Goal: Task Accomplishment & Management: Manage account settings

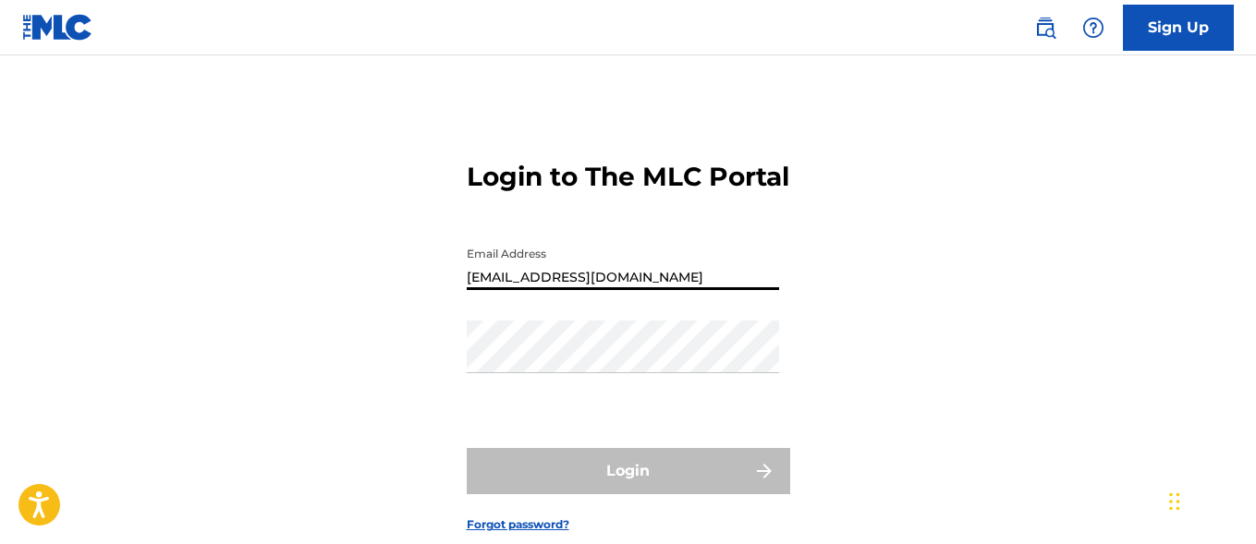
type input "[EMAIL_ADDRESS][DOMAIN_NAME]"
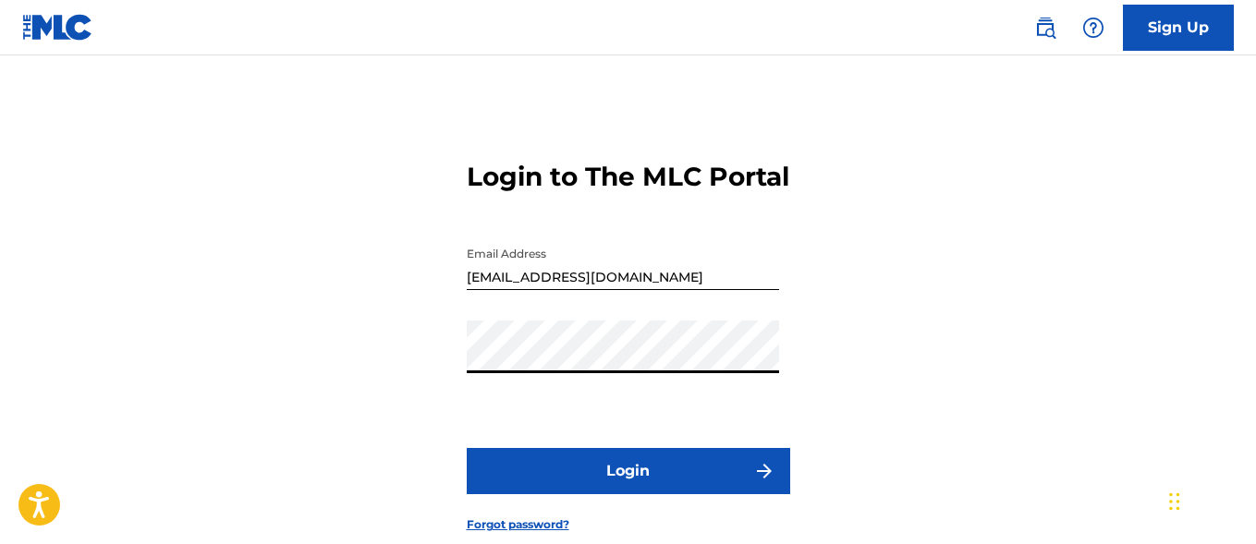
click at [628, 495] on button "Login" at bounding box center [629, 471] width 324 height 46
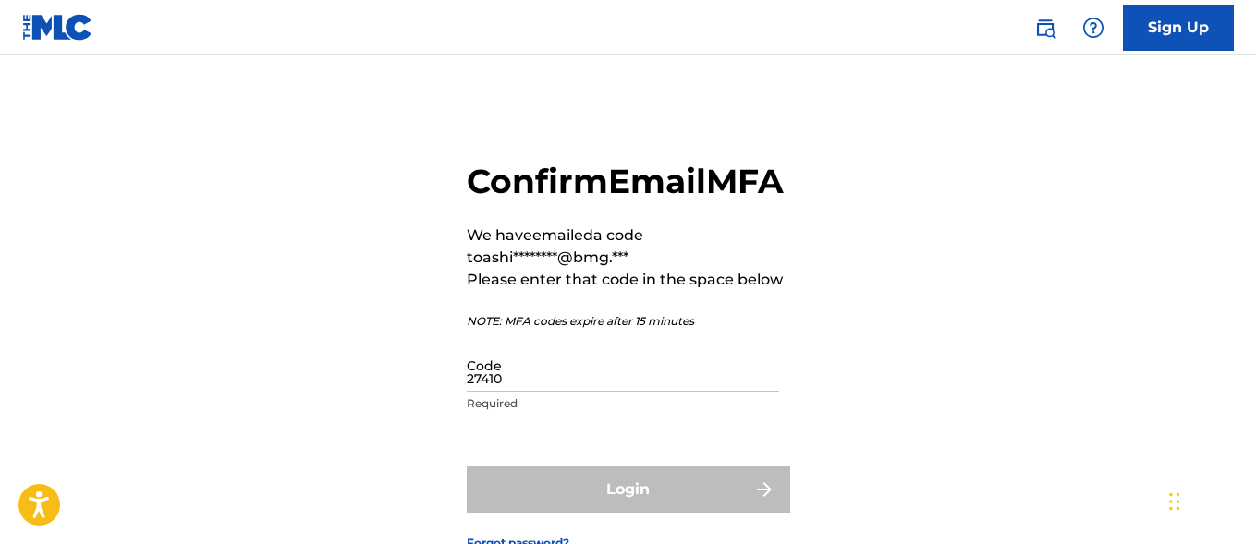
type input "274102"
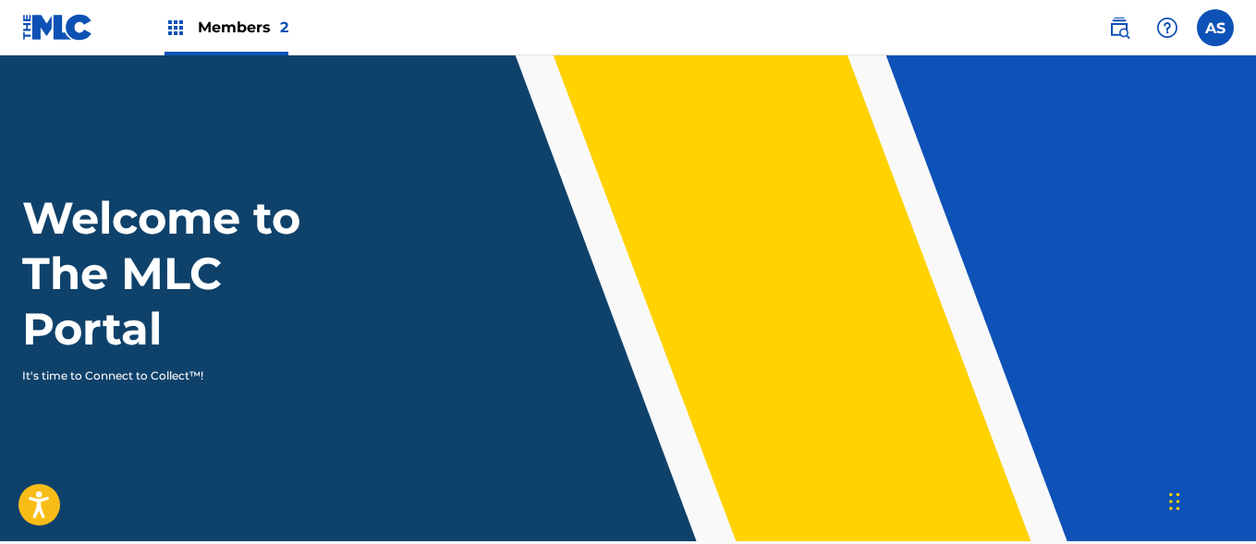
click at [176, 28] on img at bounding box center [176, 28] width 22 height 22
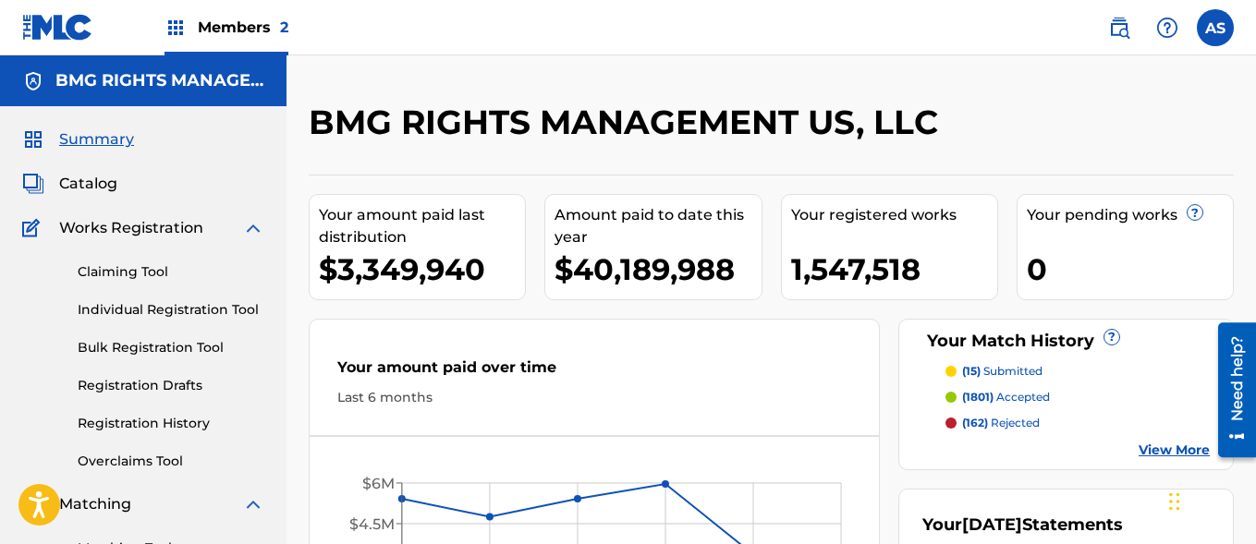
scroll to position [401, 0]
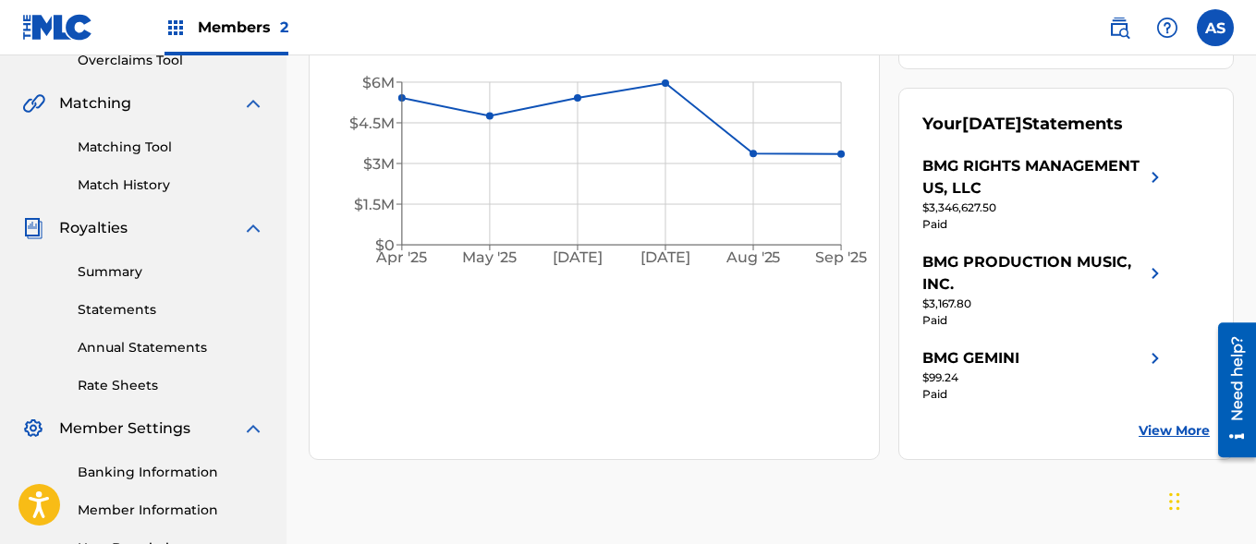
click at [171, 272] on link "Summary" at bounding box center [171, 272] width 187 height 19
